Goal: Task Accomplishment & Management: Manage account settings

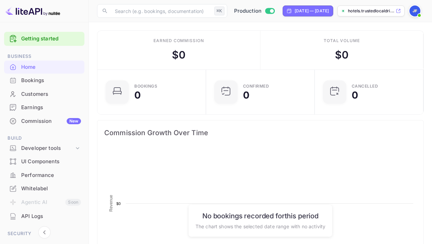
scroll to position [111, 105]
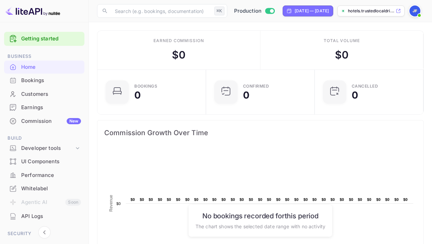
click at [46, 187] on div "Whitelabel" at bounding box center [51, 189] width 60 height 8
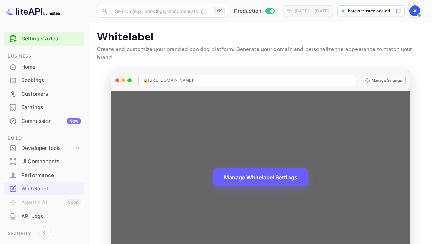
click at [259, 168] on button "Manage Whitelabel Settings" at bounding box center [260, 177] width 95 height 18
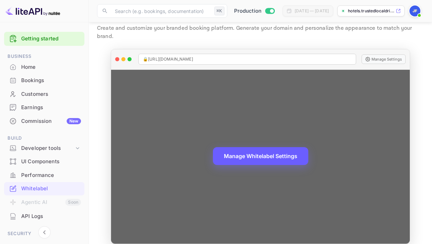
scroll to position [21, 0]
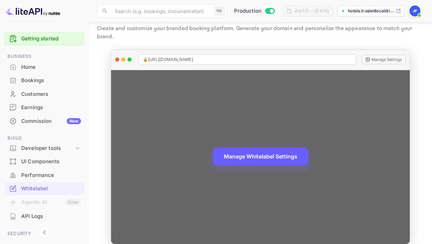
click at [265, 150] on button "Manage Whitelabel Settings" at bounding box center [260, 156] width 95 height 18
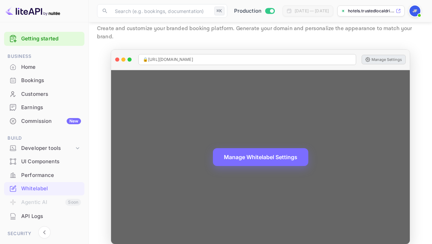
click at [382, 55] on button "Manage Settings" at bounding box center [384, 60] width 44 height 10
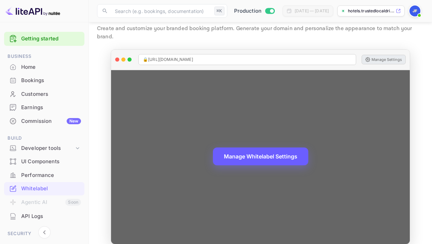
click at [265, 147] on button "Manage Whitelabel Settings" at bounding box center [260, 156] width 95 height 18
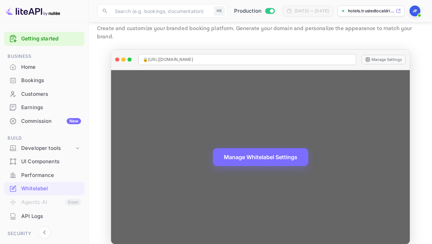
click at [368, 57] on icon at bounding box center [367, 59] width 5 height 5
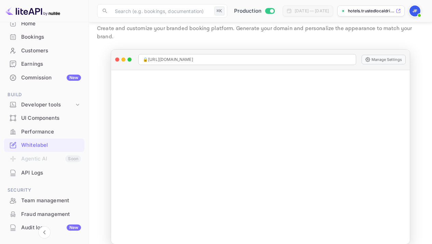
scroll to position [36, 0]
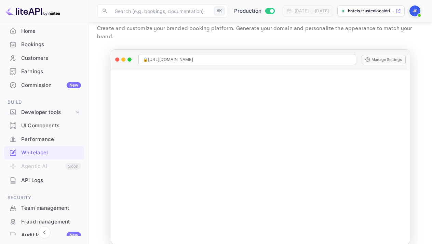
click at [66, 112] on div "Developer tools" at bounding box center [47, 112] width 53 height 8
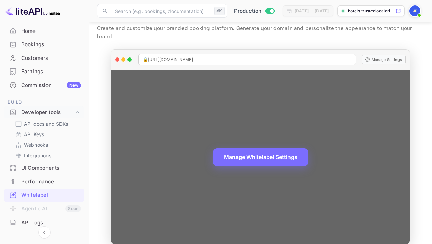
click at [397, 74] on div "Manage Whitelabel Settings" at bounding box center [260, 157] width 299 height 174
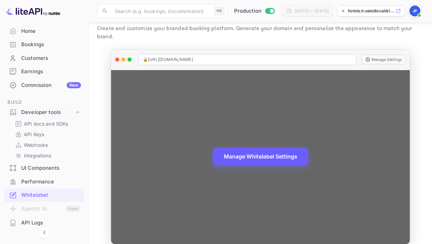
click at [272, 147] on button "Manage Whitelabel Settings" at bounding box center [260, 156] width 95 height 18
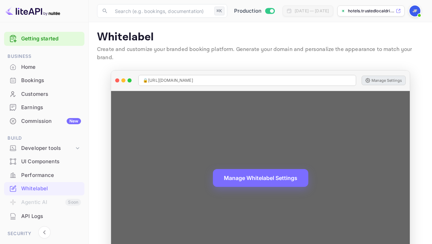
click at [392, 76] on button "Manage Settings" at bounding box center [384, 81] width 44 height 10
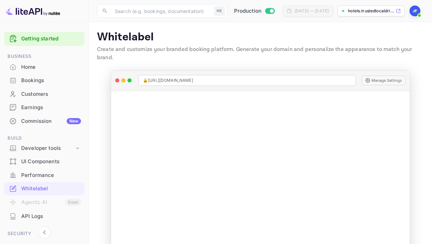
click at [412, 14] on img at bounding box center [415, 10] width 11 height 11
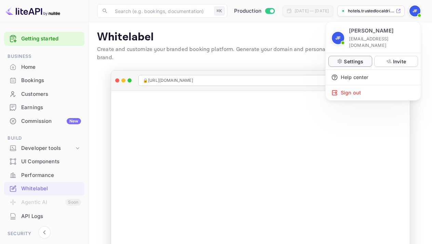
click at [351, 58] on p "Settings" at bounding box center [353, 61] width 19 height 7
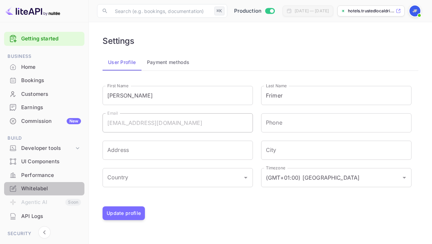
click at [42, 187] on div "Whitelabel" at bounding box center [51, 189] width 60 height 8
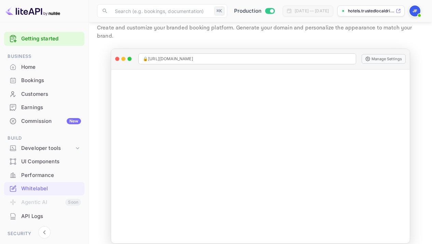
scroll to position [21, 0]
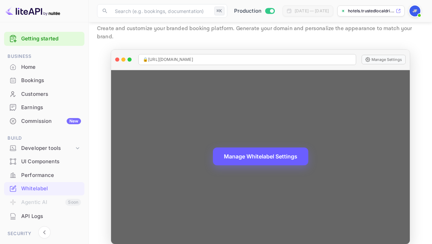
click at [256, 147] on button "Manage Whitelabel Settings" at bounding box center [260, 156] width 95 height 18
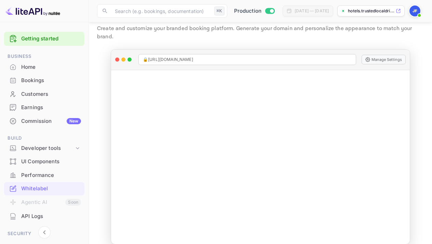
click at [417, 14] on span at bounding box center [419, 15] width 7 height 7
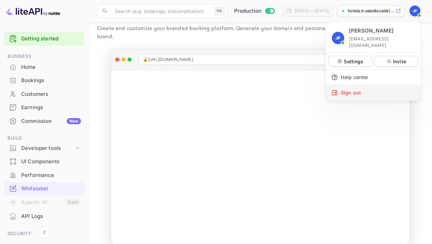
click at [349, 85] on div "Sign out" at bounding box center [373, 92] width 95 height 15
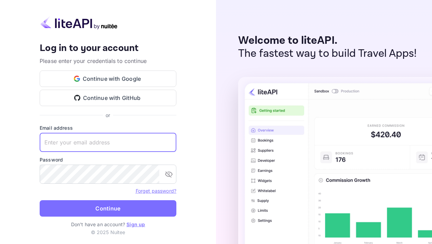
type input "vip@hotel-rez.com"
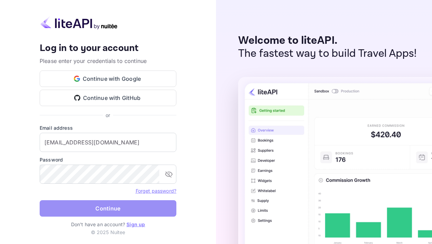
click at [107, 209] on button "Continue" at bounding box center [108, 208] width 137 height 16
